Goal: Task Accomplishment & Management: Manage account settings

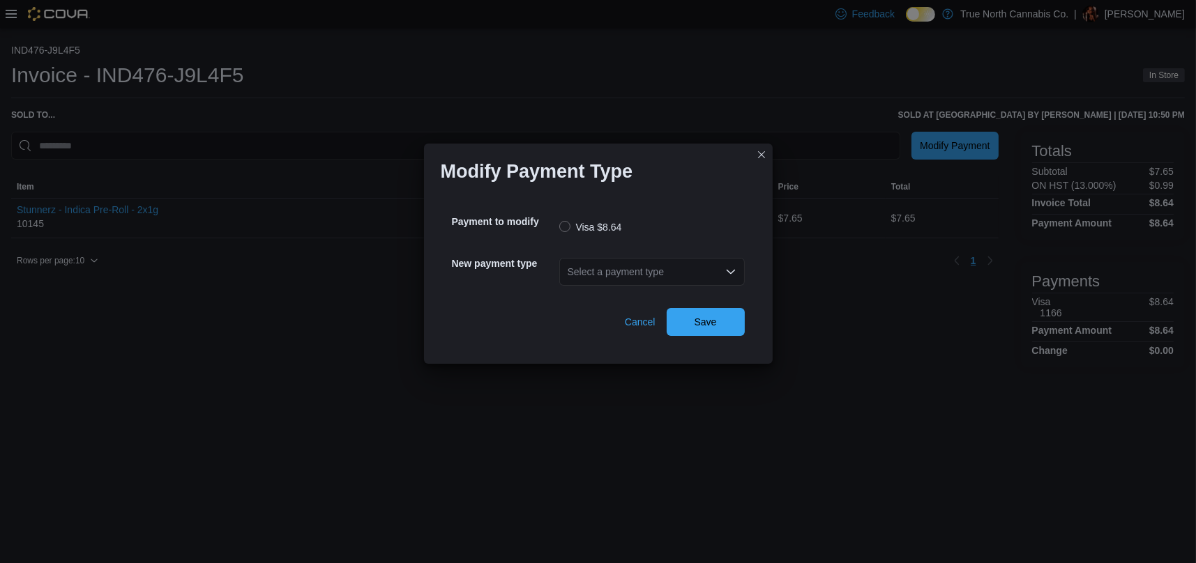
click at [622, 272] on div "Select a payment type" at bounding box center [651, 272] width 185 height 28
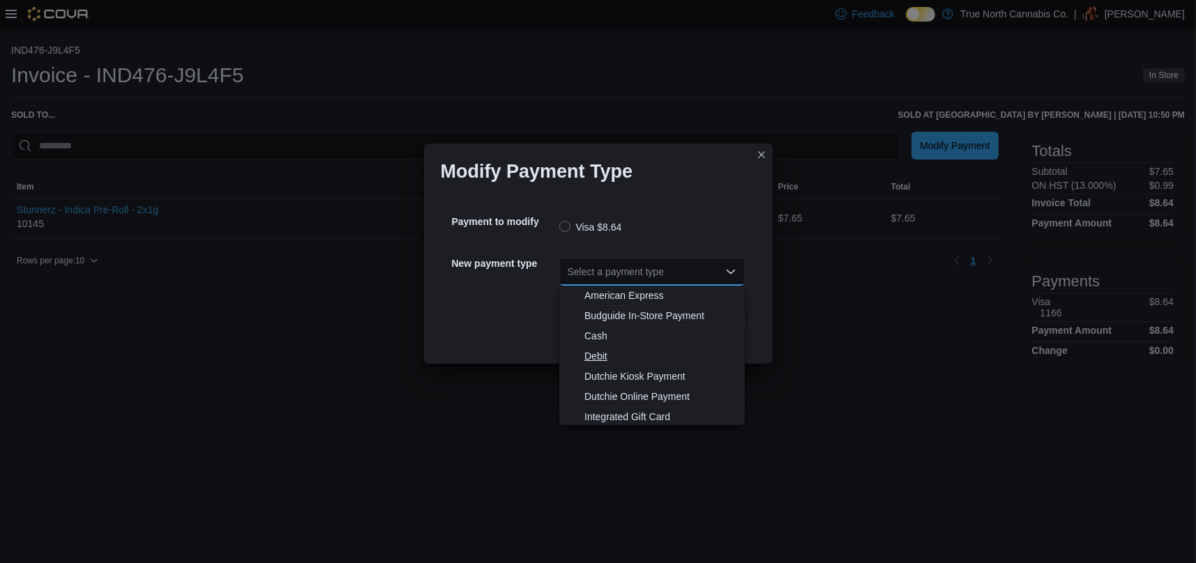
click at [628, 363] on button "Debit" at bounding box center [651, 357] width 185 height 20
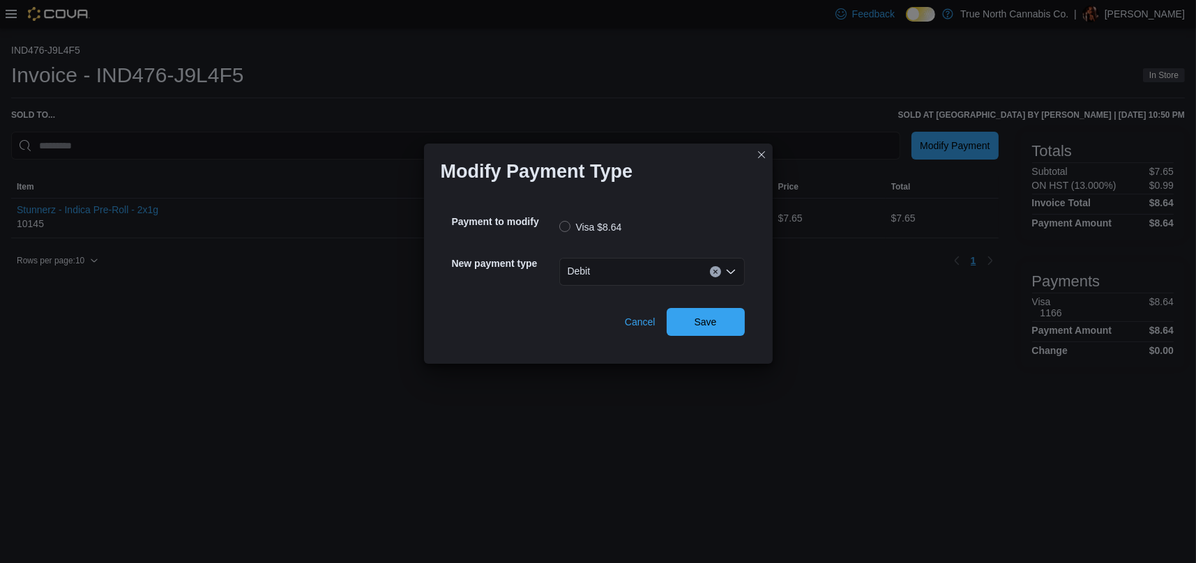
click at [732, 270] on icon "Open list of options" at bounding box center [730, 271] width 8 height 4
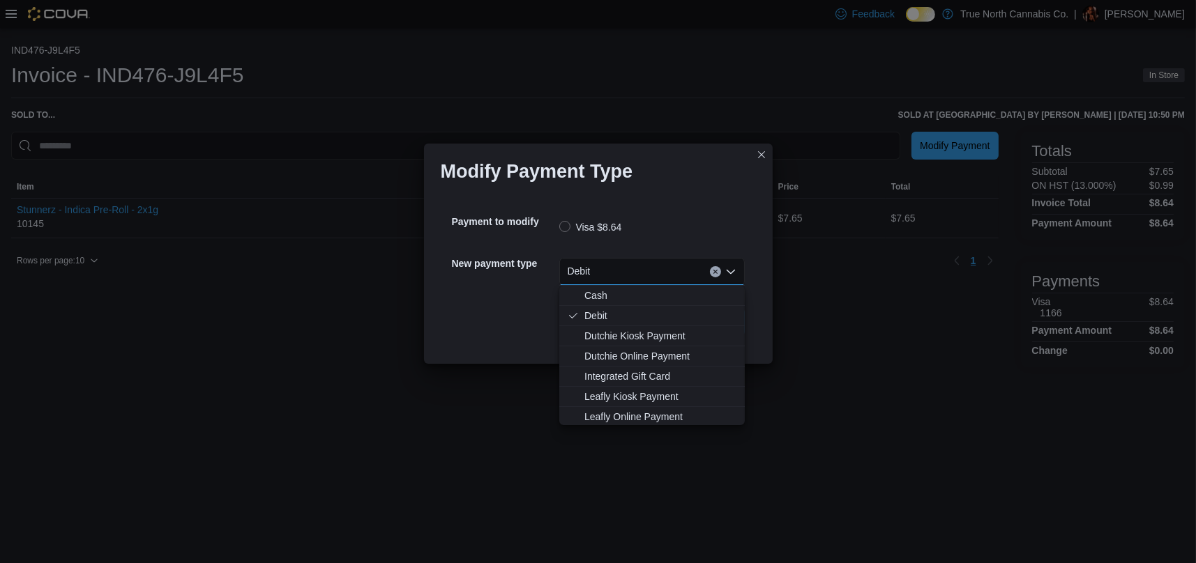
scroll to position [82, 0]
click at [617, 397] on span "MasterCard" at bounding box center [660, 395] width 152 height 14
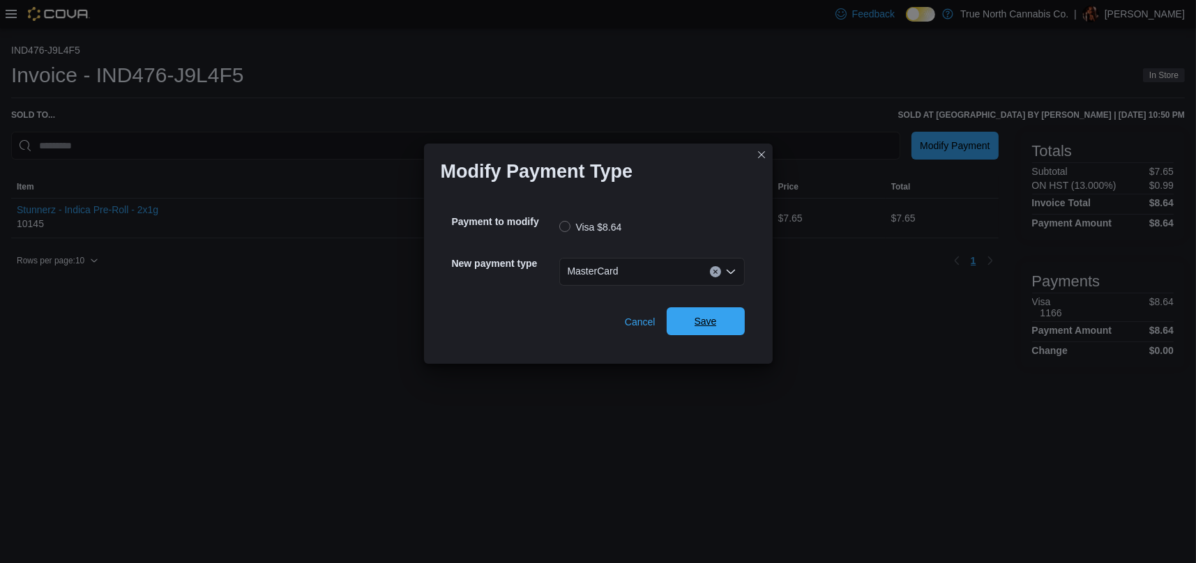
click at [714, 324] on span "Save" at bounding box center [705, 321] width 22 height 14
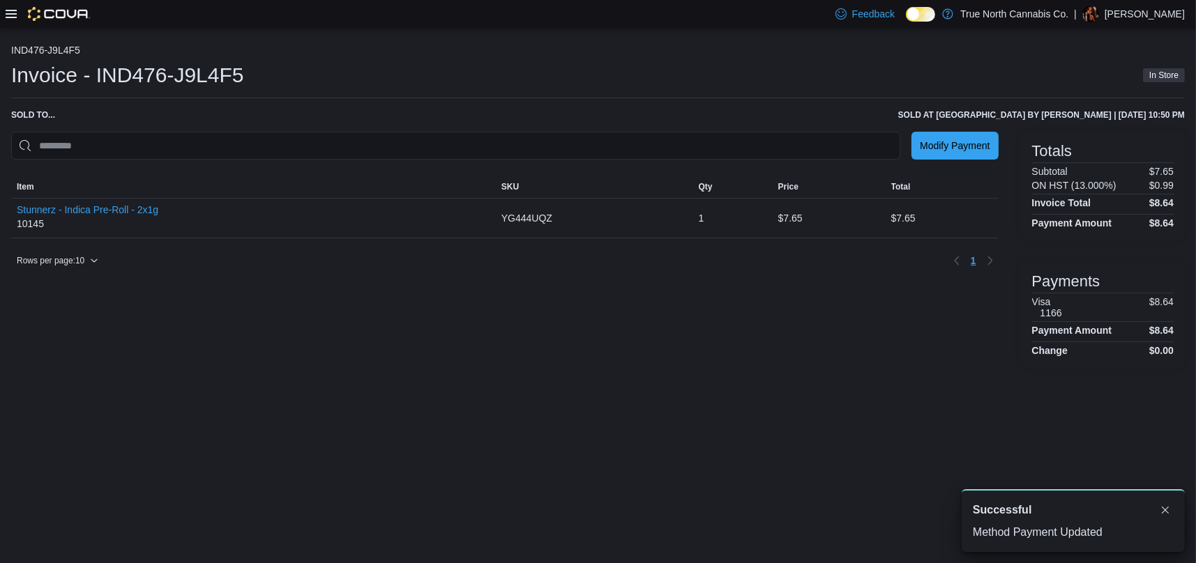
scroll to position [0, 0]
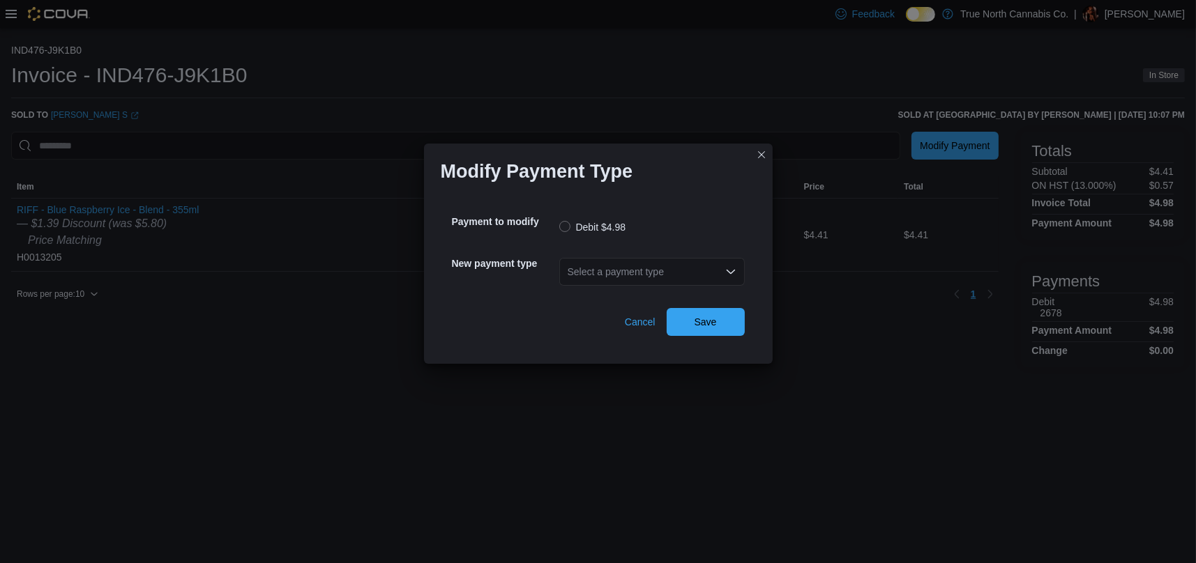
click at [666, 270] on div "Select a payment type" at bounding box center [651, 272] width 185 height 28
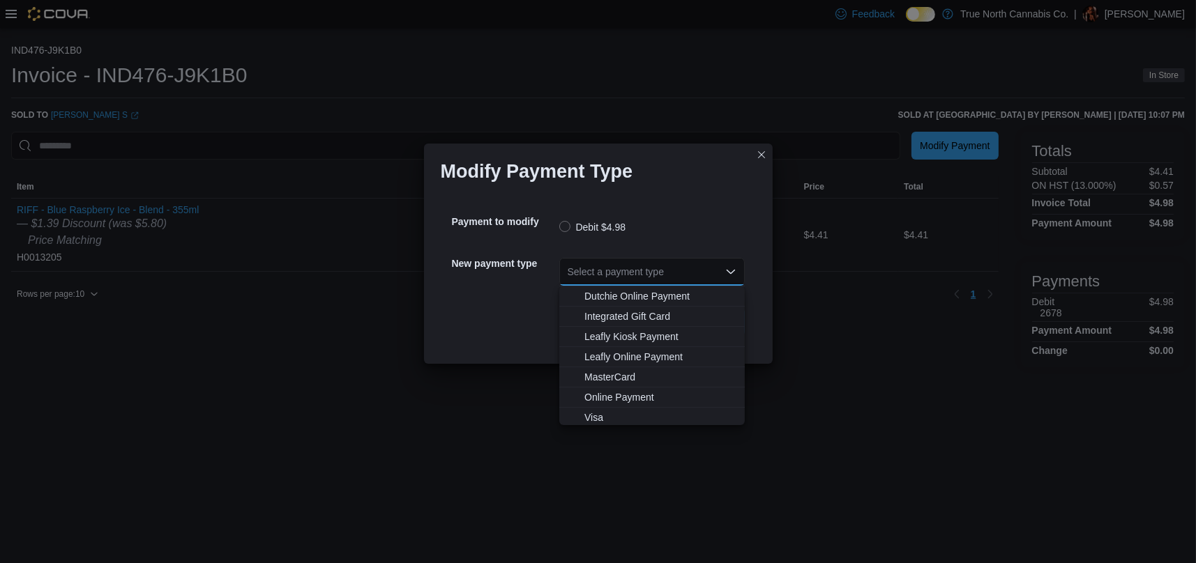
scroll to position [82, 0]
click at [618, 371] on span "MasterCard" at bounding box center [660, 375] width 152 height 14
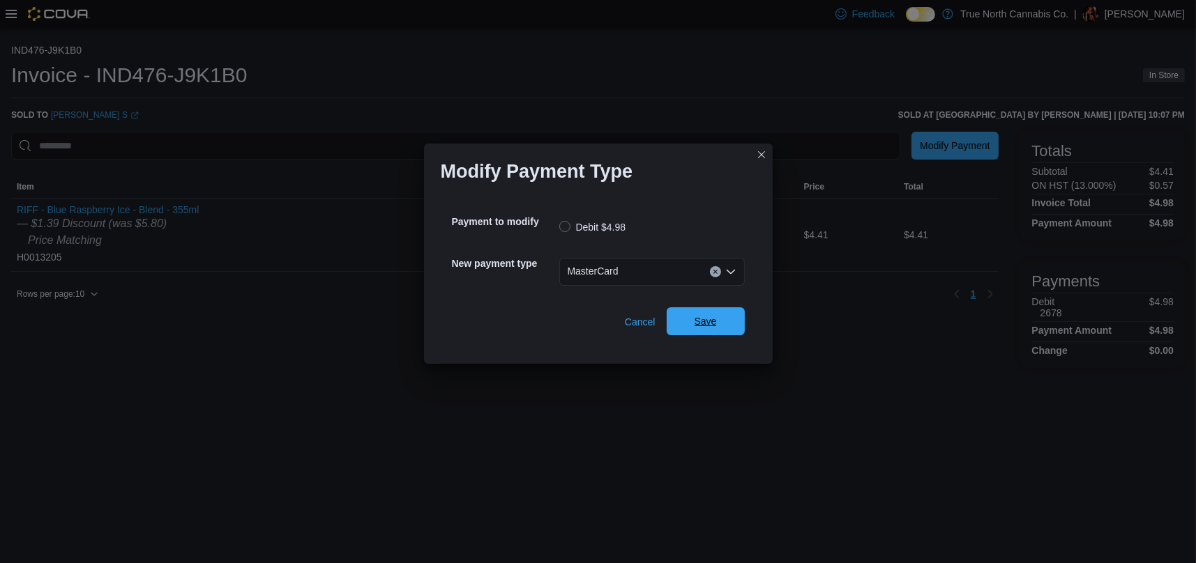
click at [711, 317] on span "Save" at bounding box center [705, 321] width 22 height 14
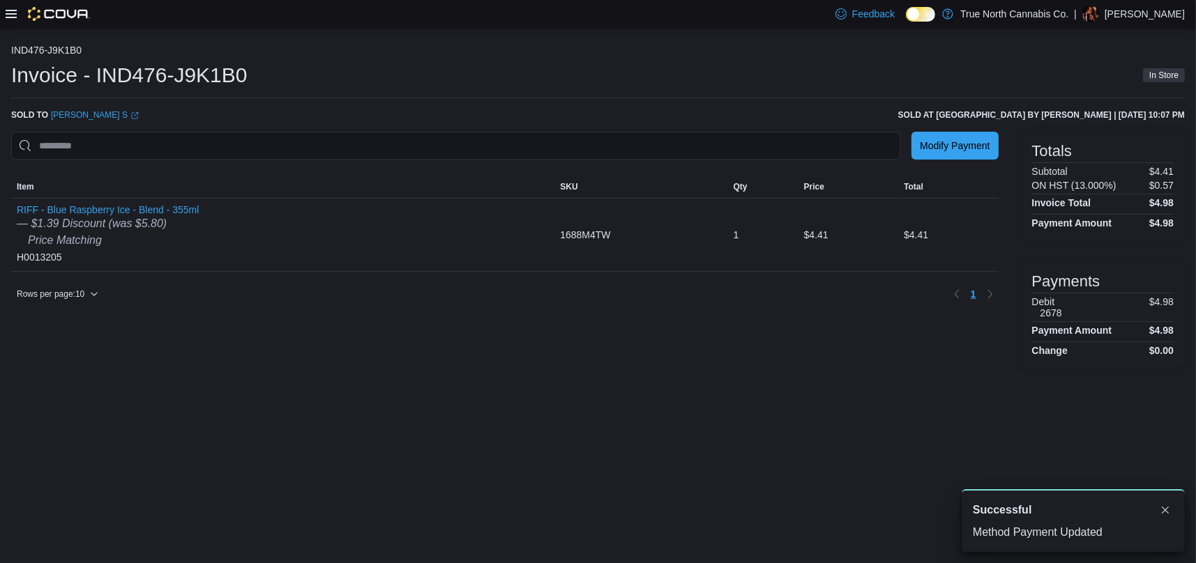
scroll to position [0, 0]
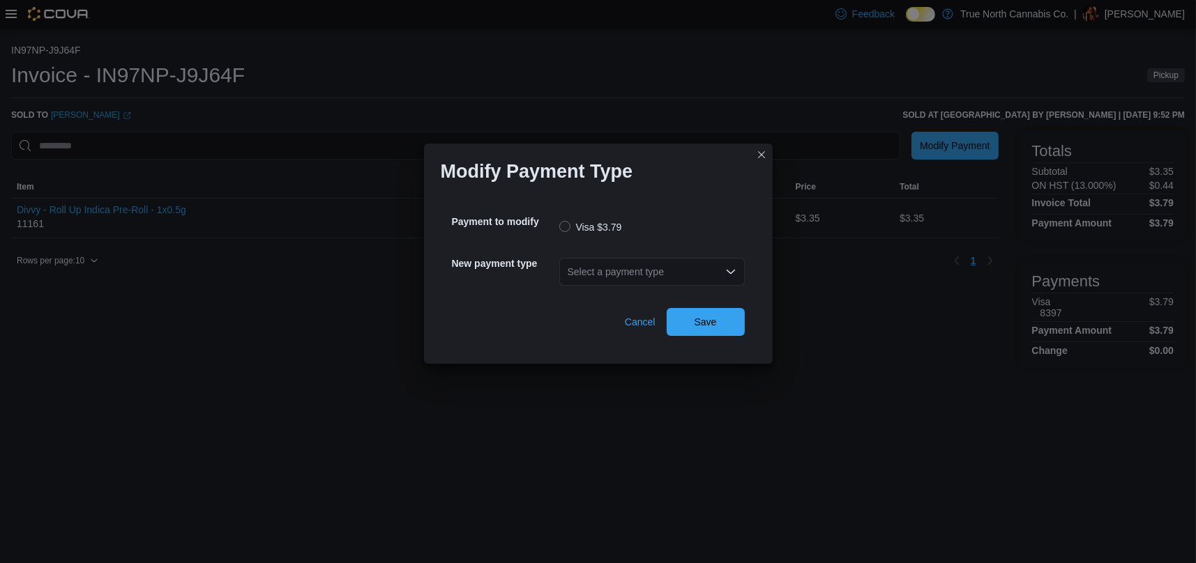
click at [660, 276] on div "Select a payment type" at bounding box center [651, 272] width 185 height 28
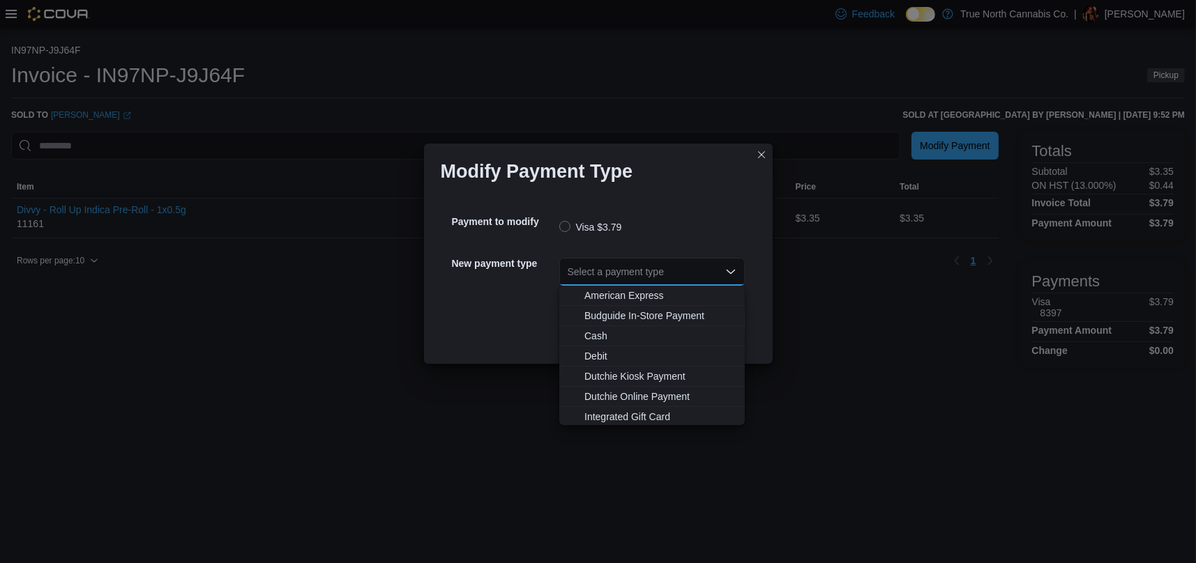
scroll to position [82, 0]
click at [610, 400] on span "MasterCard" at bounding box center [660, 395] width 152 height 14
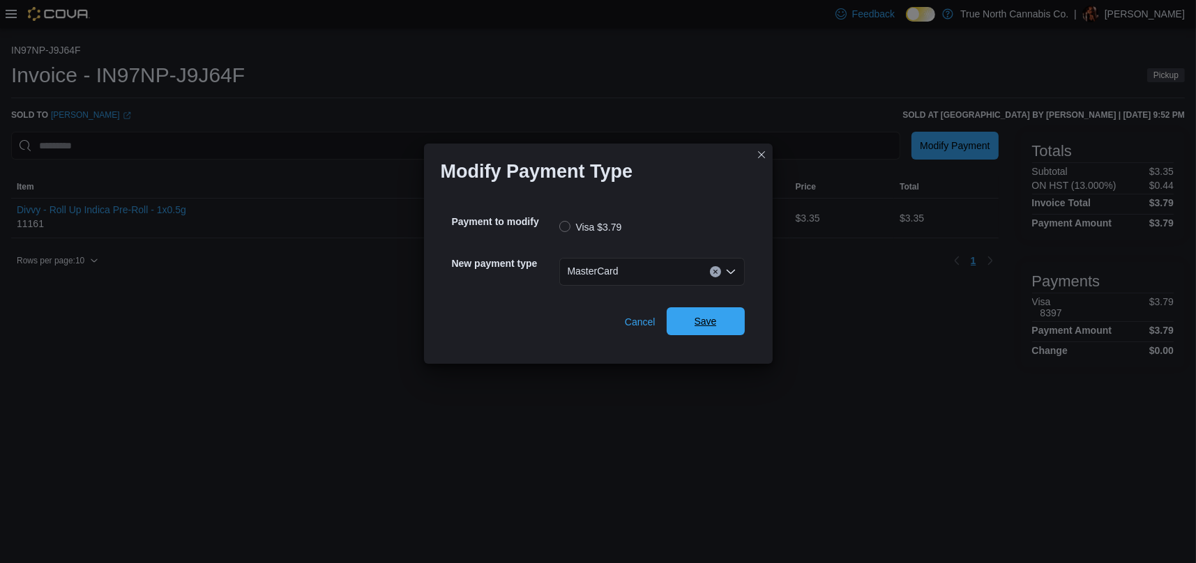
click at [699, 325] on span "Save" at bounding box center [705, 321] width 22 height 14
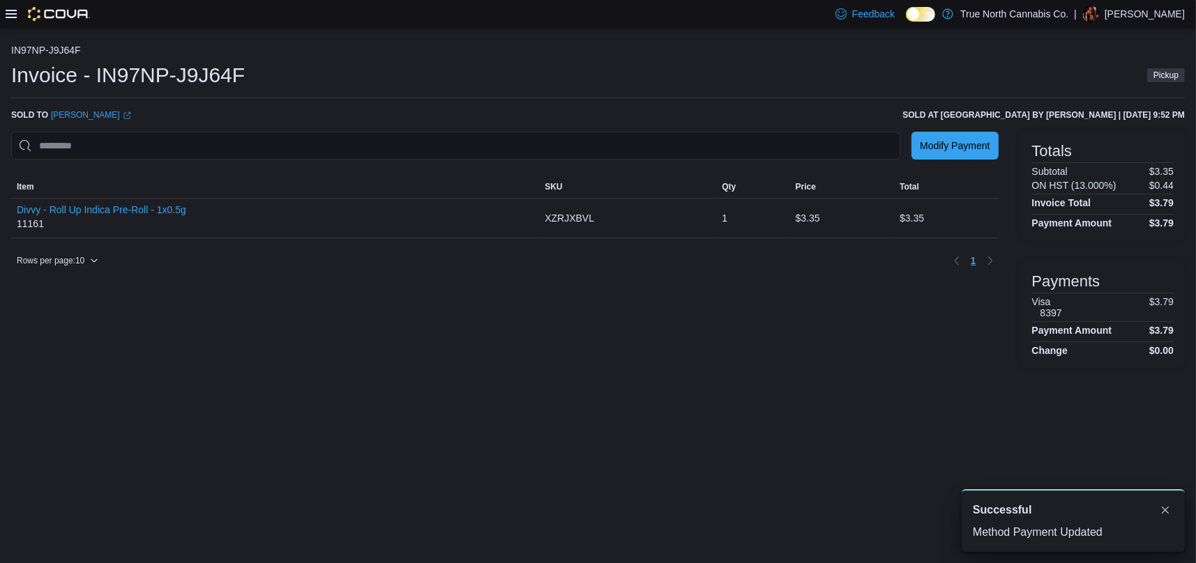
scroll to position [0, 0]
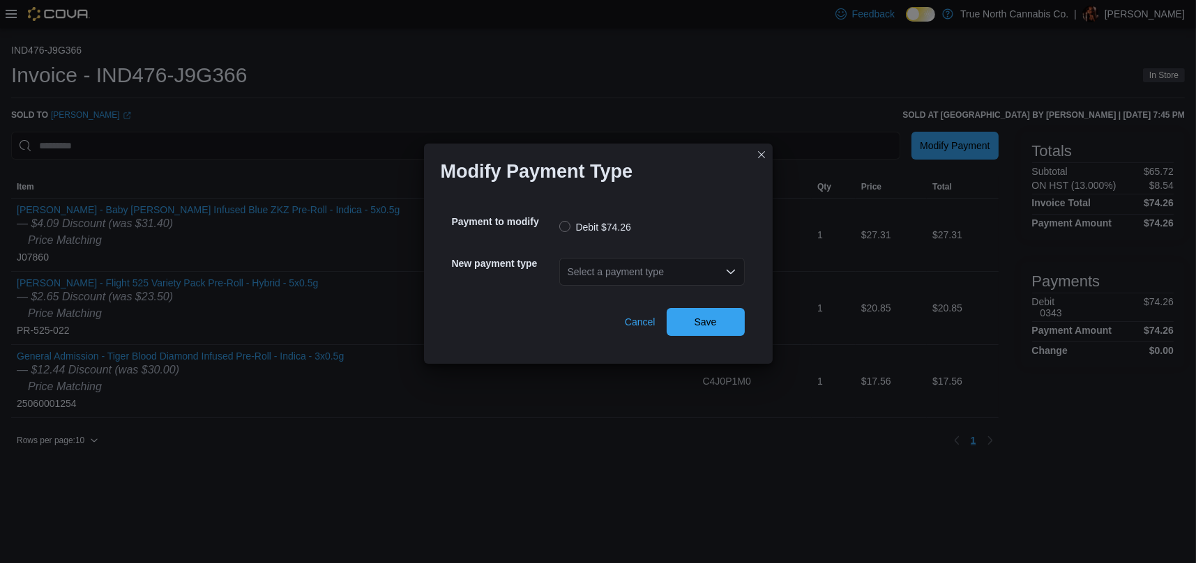
click at [691, 270] on div "Select a payment type" at bounding box center [651, 272] width 185 height 28
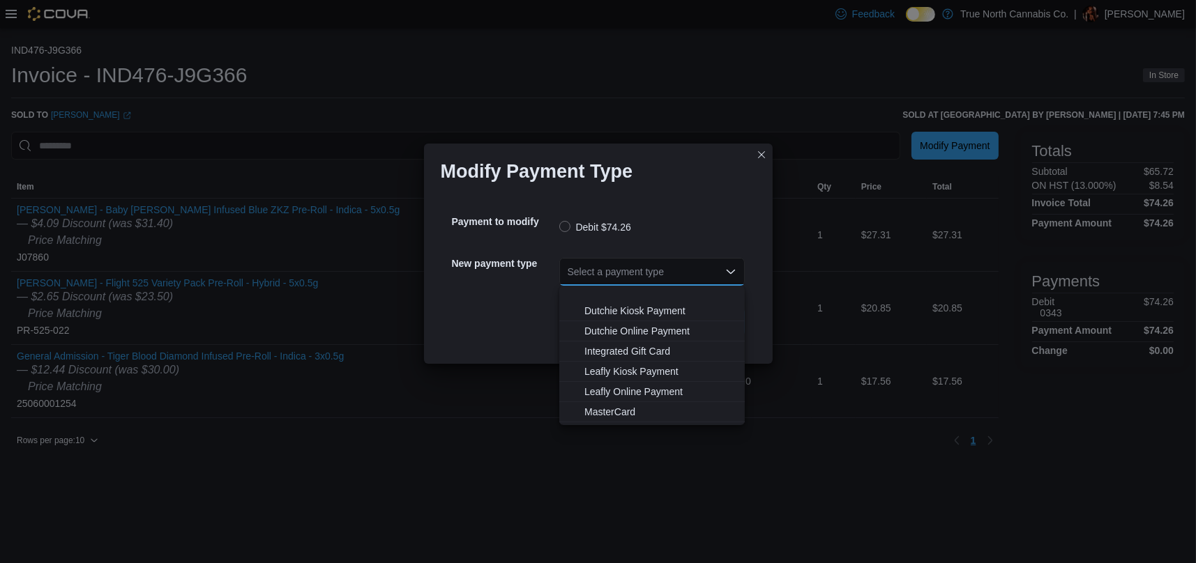
scroll to position [82, 0]
click at [616, 413] on span "Visa" at bounding box center [660, 416] width 152 height 14
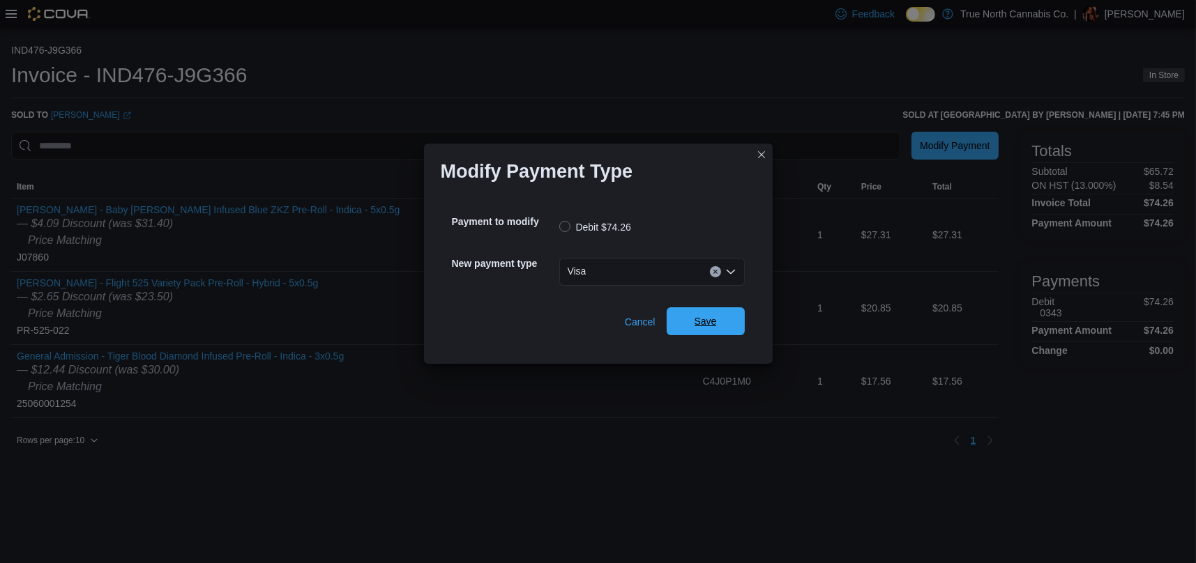
click at [743, 319] on button "Save" at bounding box center [706, 321] width 78 height 28
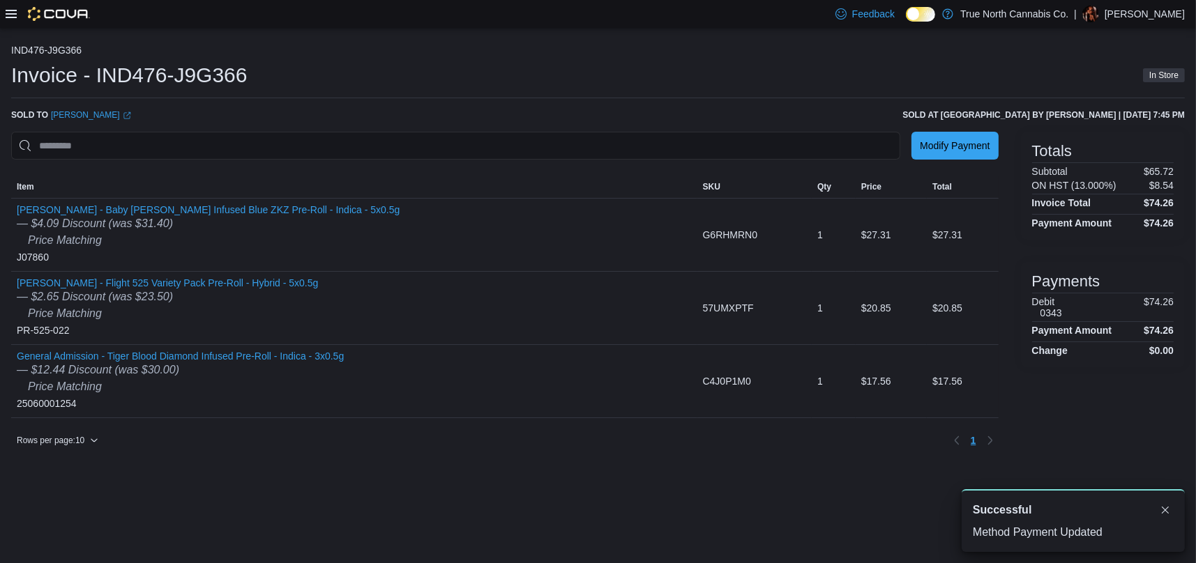
scroll to position [0, 0]
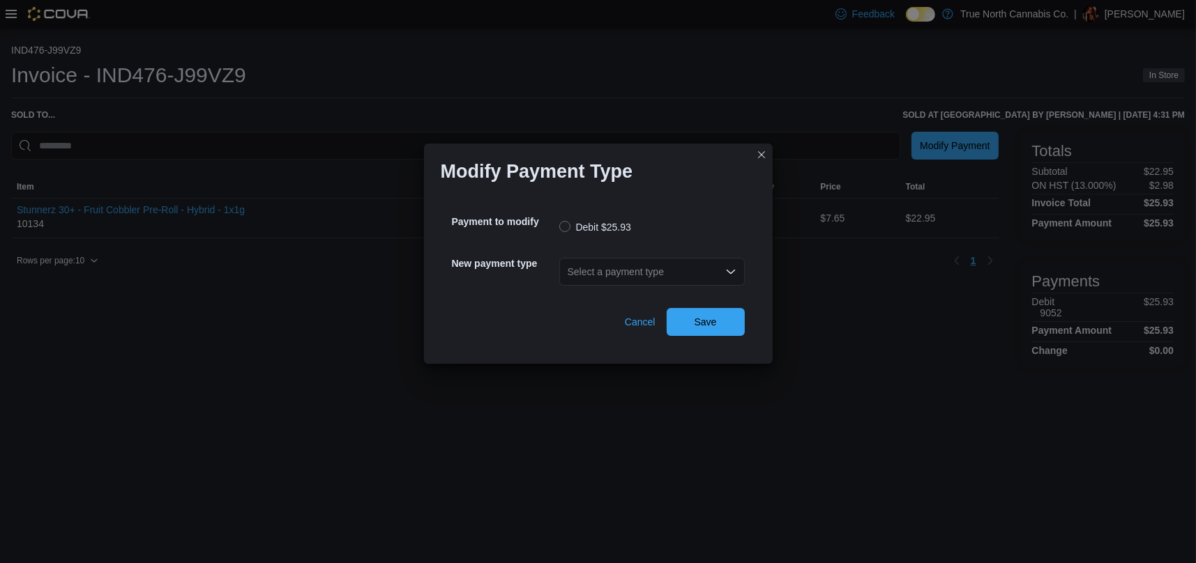
click at [672, 277] on div "Select a payment type" at bounding box center [651, 272] width 185 height 28
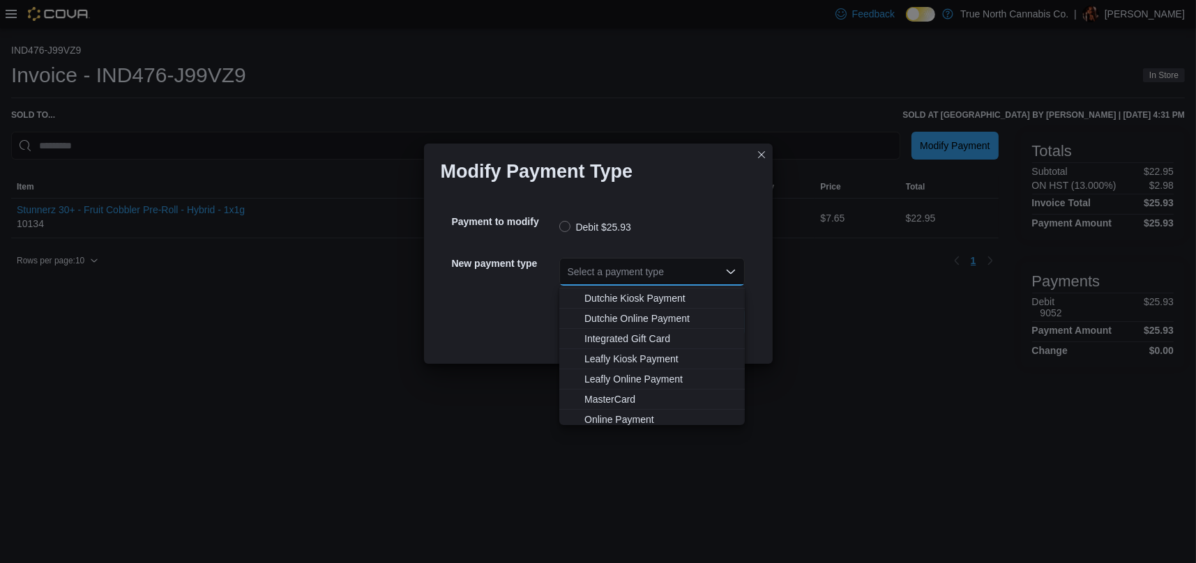
scroll to position [82, 0]
click at [635, 374] on span "MasterCard" at bounding box center [660, 375] width 152 height 14
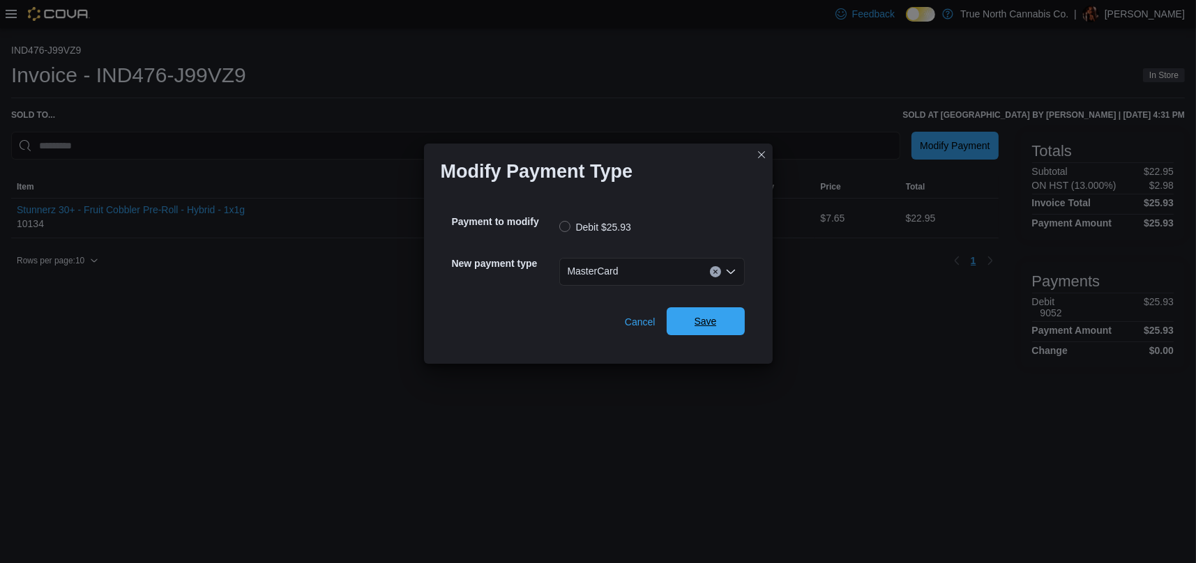
click at [731, 331] on span "Save" at bounding box center [705, 321] width 61 height 28
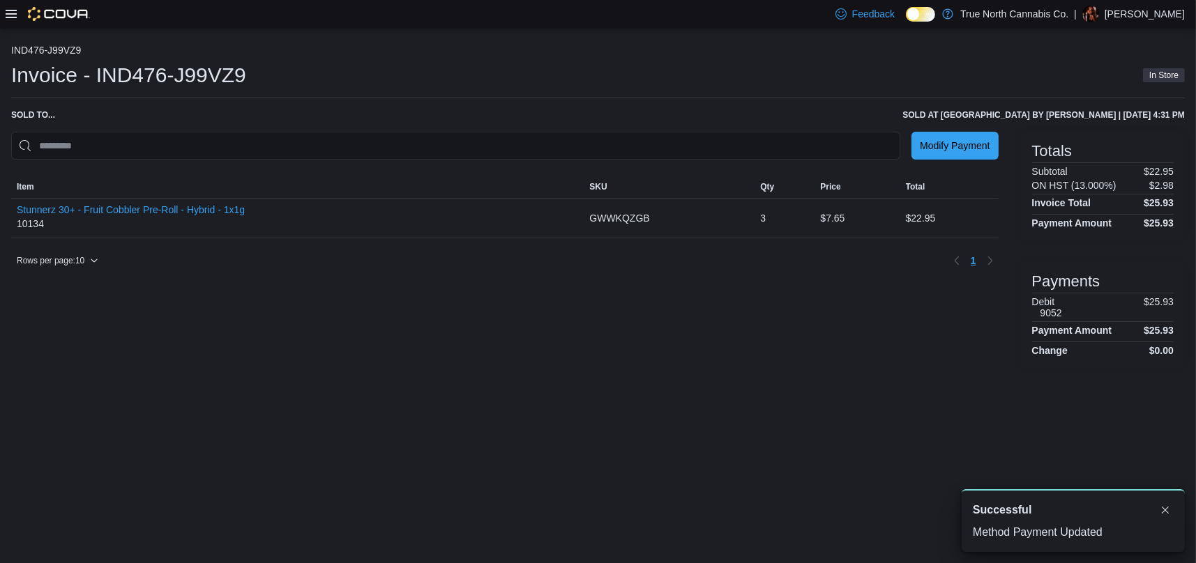
scroll to position [0, 0]
